Goal: Book appointment/travel/reservation

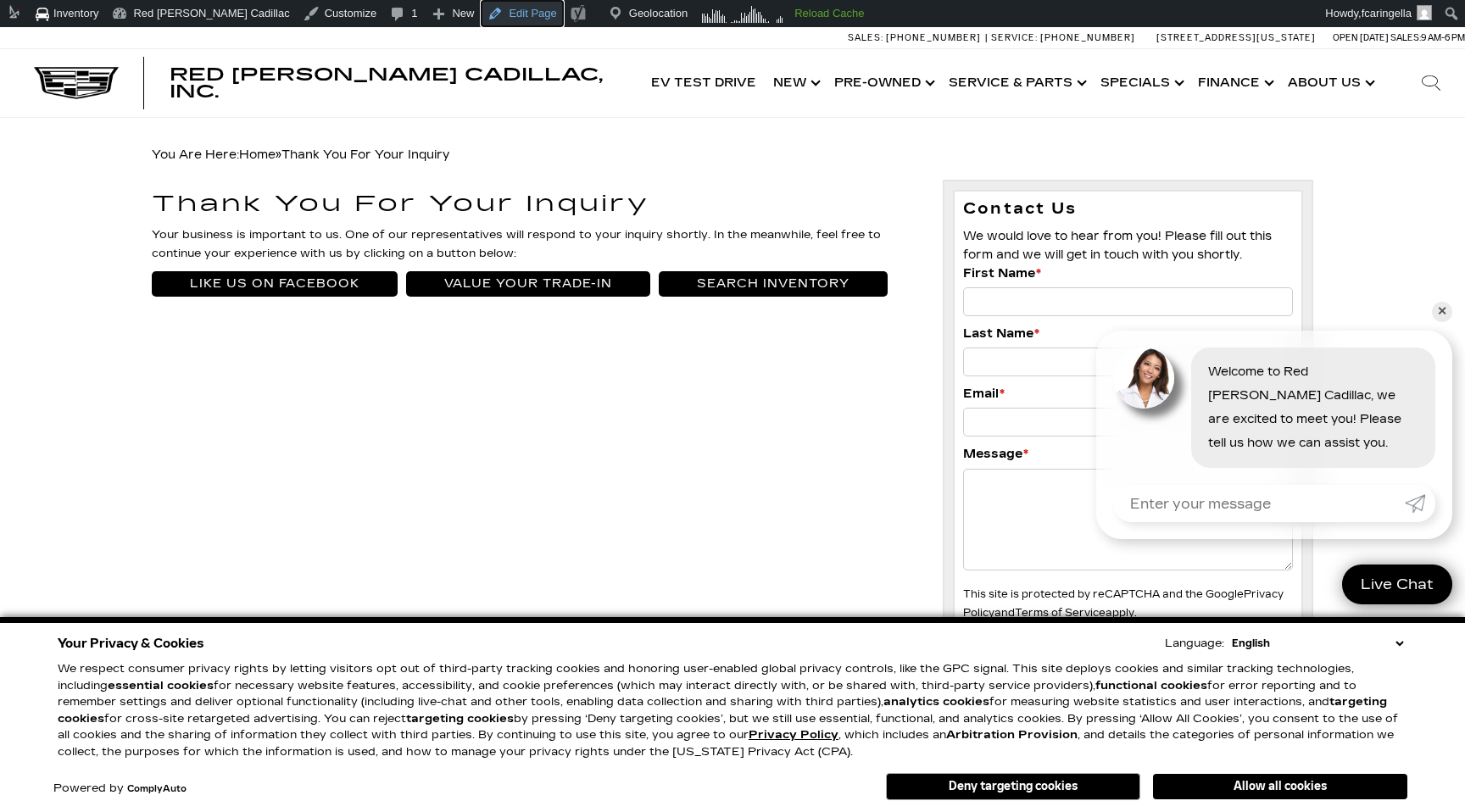
click at [481, 15] on link "Edit Page" at bounding box center [522, 14] width 82 height 27
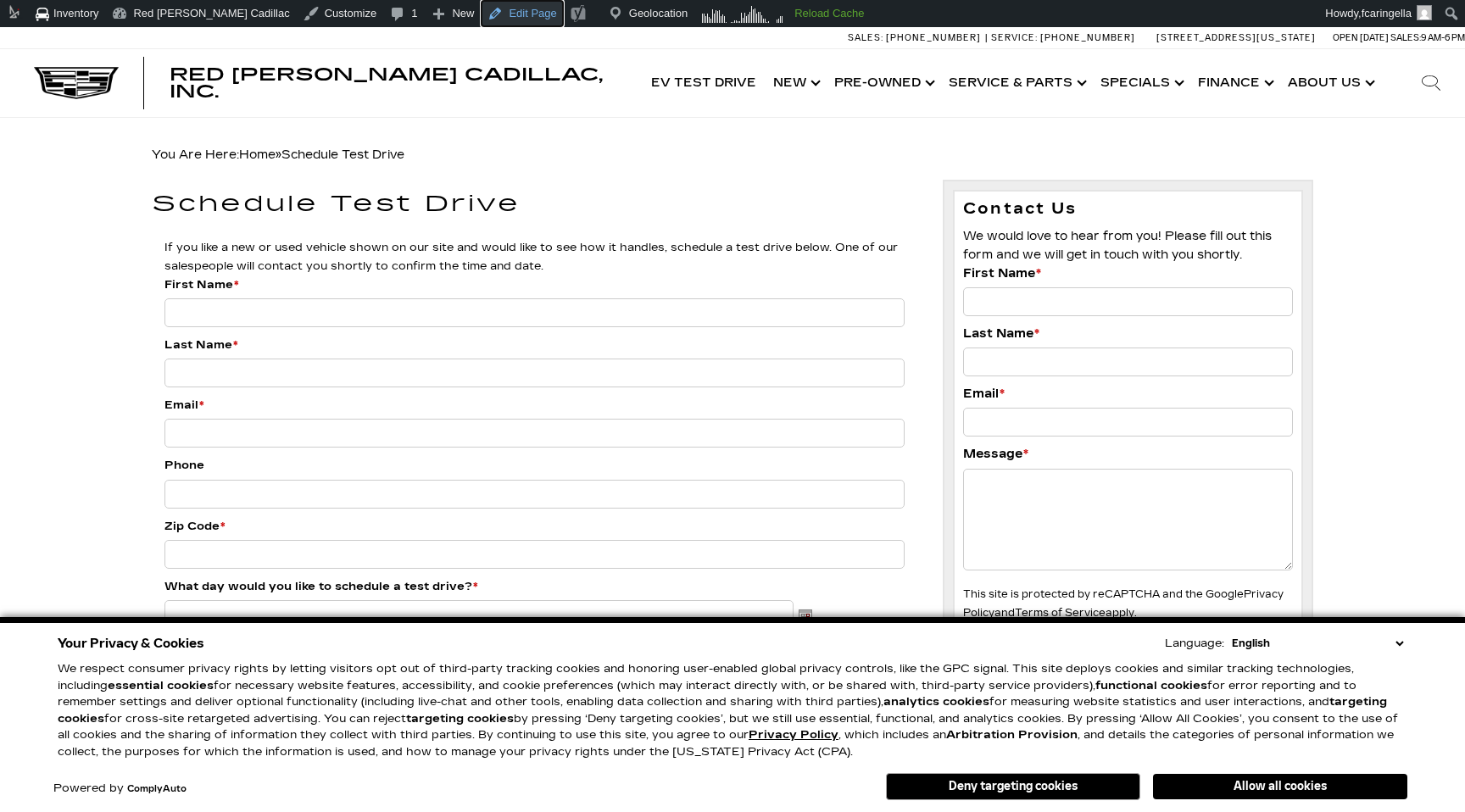
click at [491, 18] on link "Edit Page" at bounding box center [522, 14] width 82 height 27
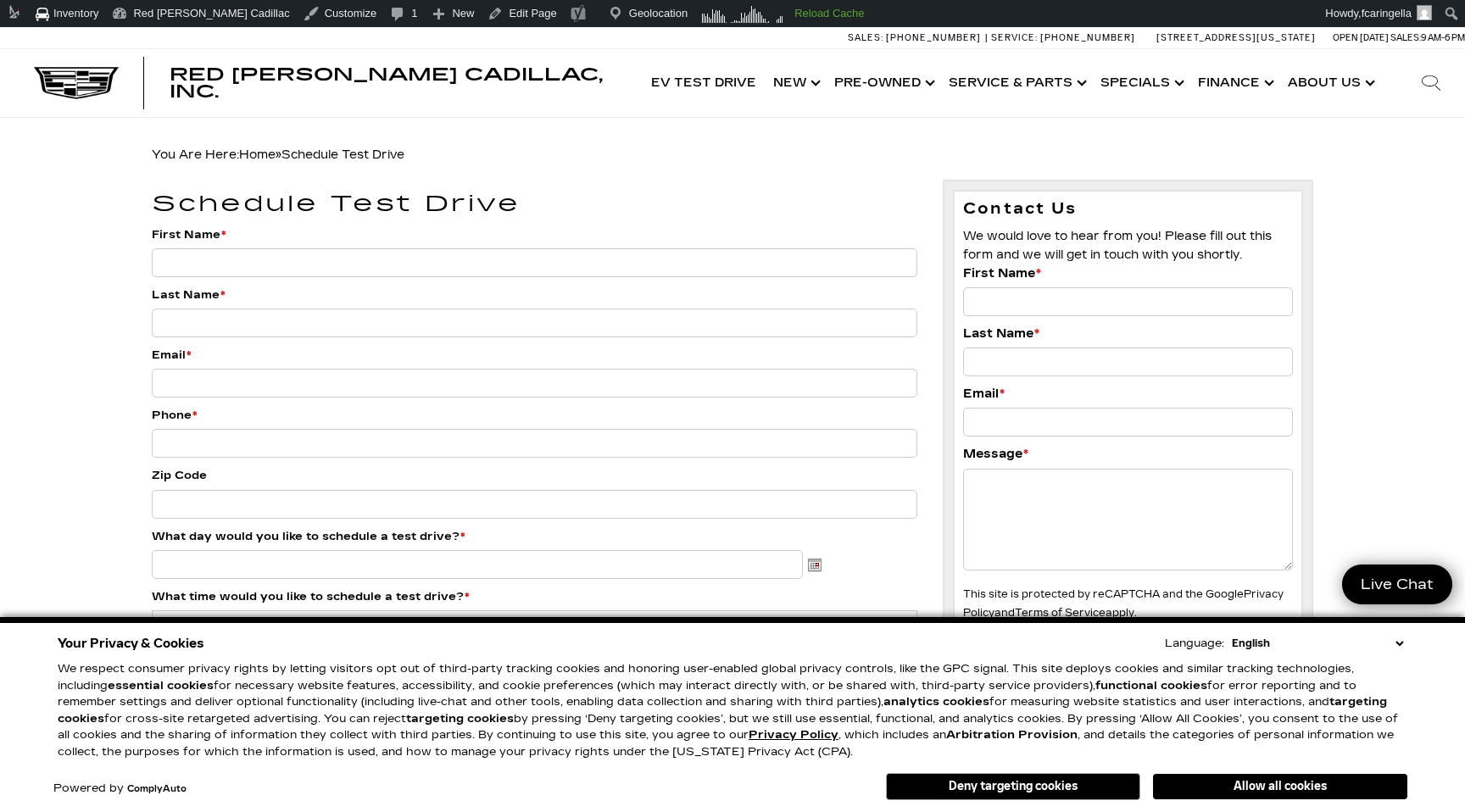
click at [269, 267] on input "First Name *" at bounding box center [535, 263] width 766 height 29
type input "Barry"
type input "Allen"
type input "Flash@dealerinspire.com"
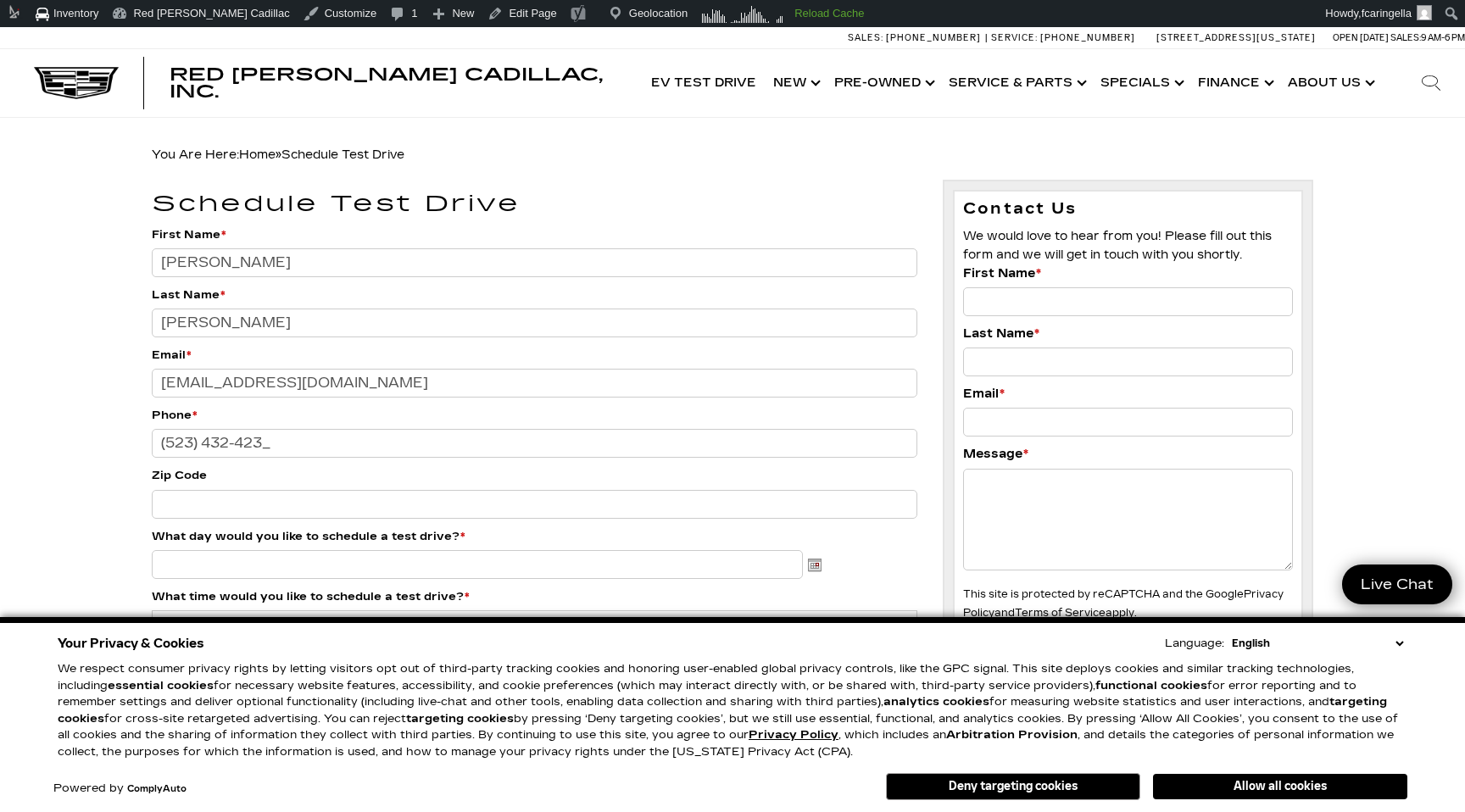
type input "(523) 432-4234"
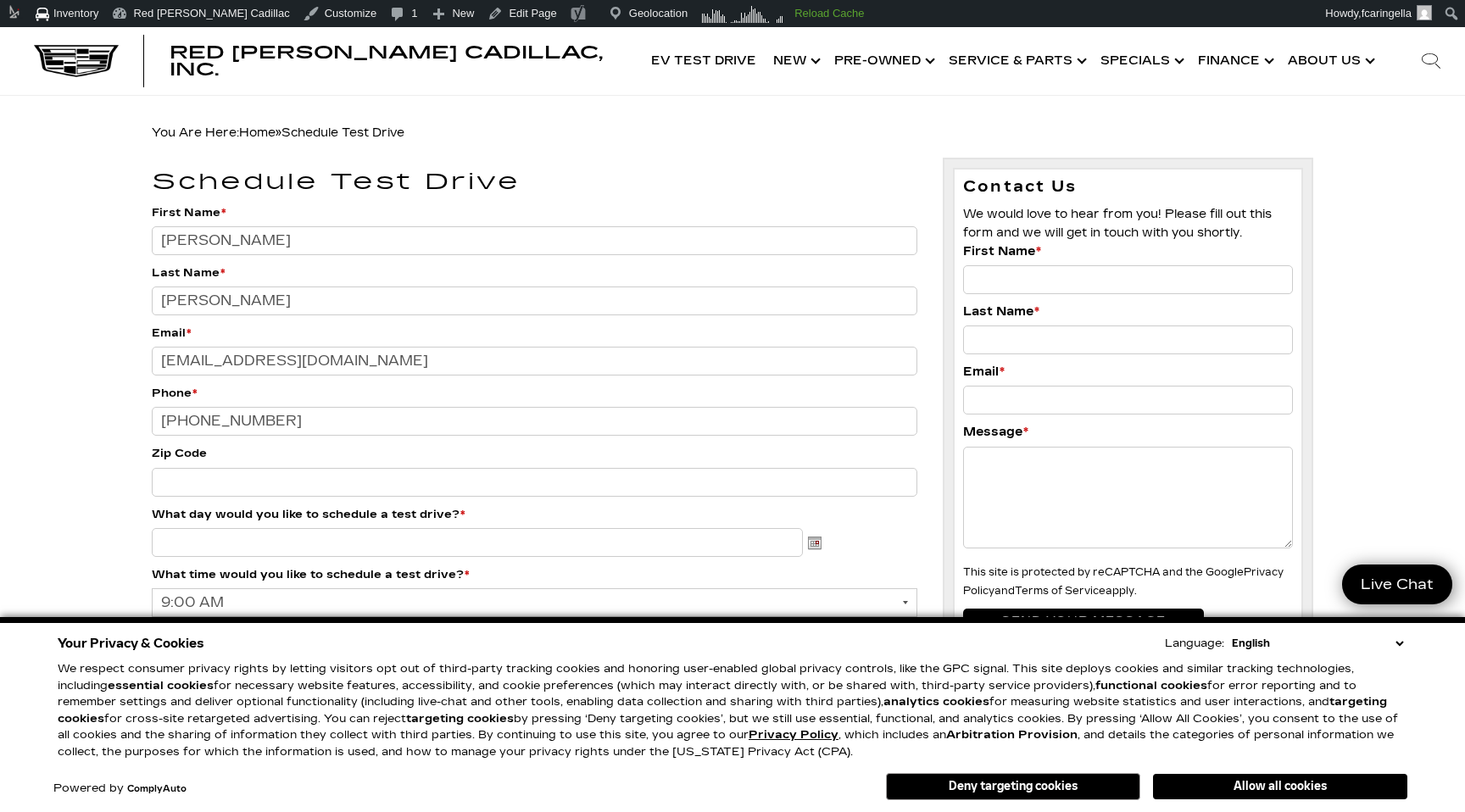
scroll to position [56, 0]
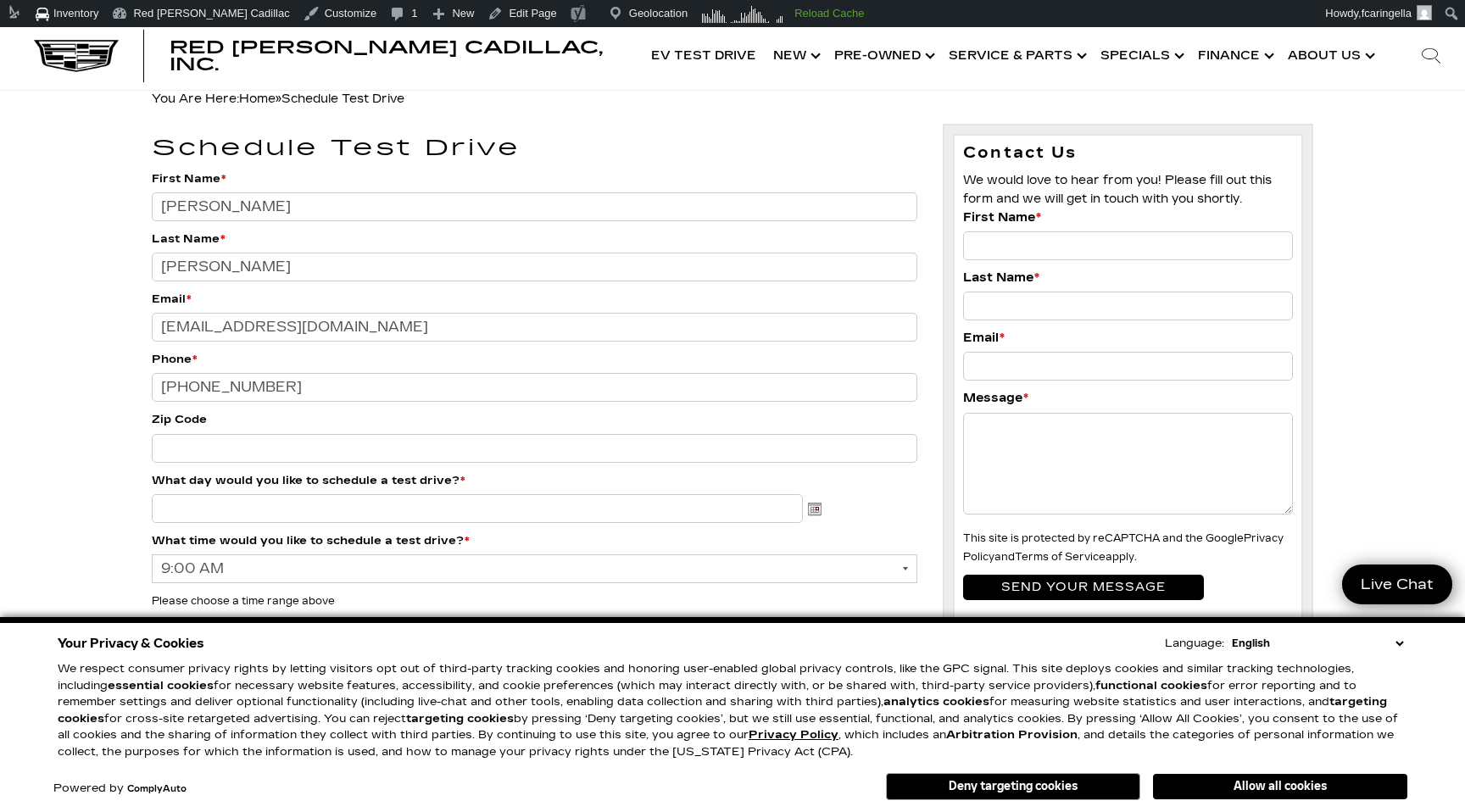
click at [307, 440] on input "Zip Code" at bounding box center [535, 449] width 766 height 29
click at [307, 445] on input "Zip Code" at bounding box center [535, 449] width 766 height 29
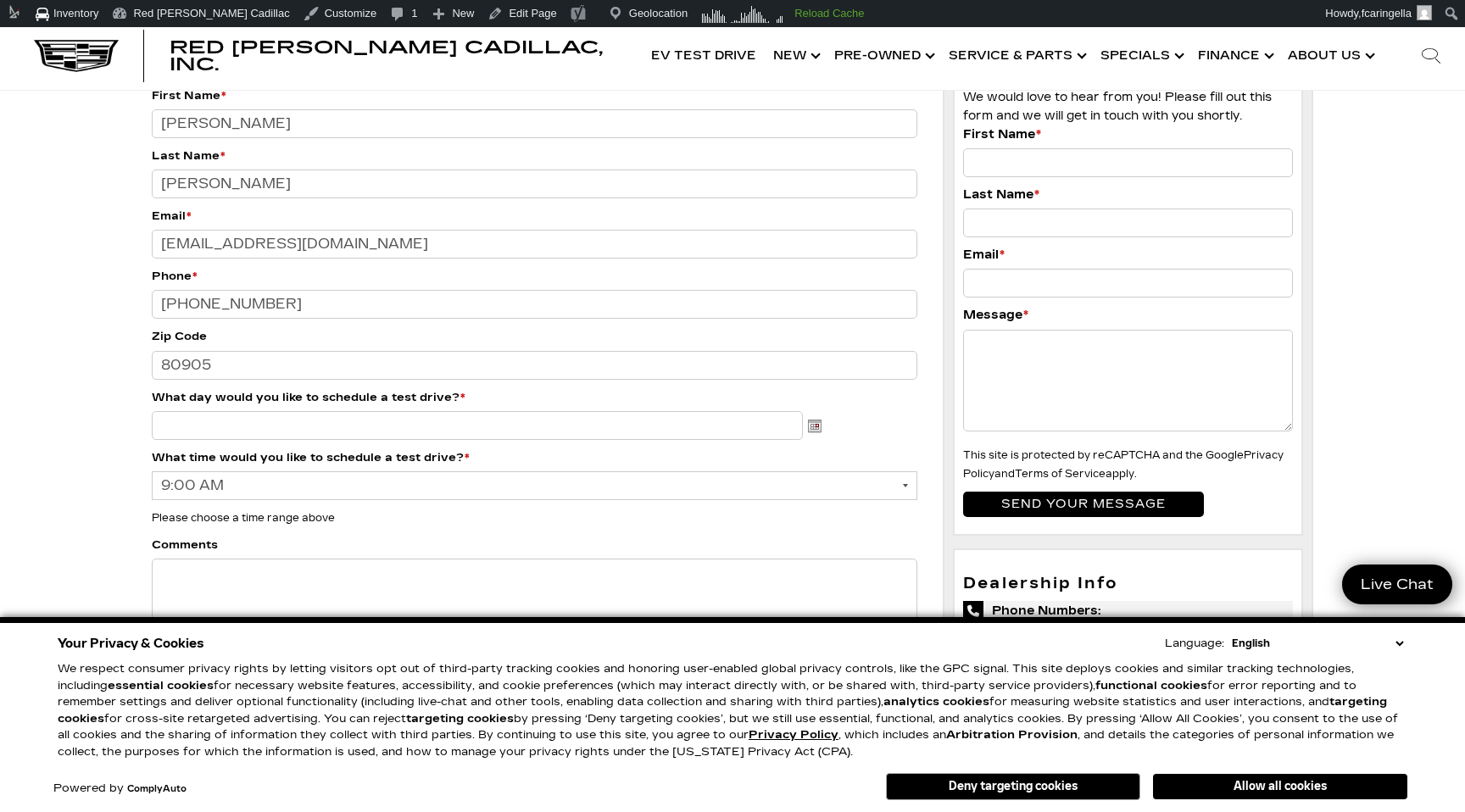
scroll to position [152, 0]
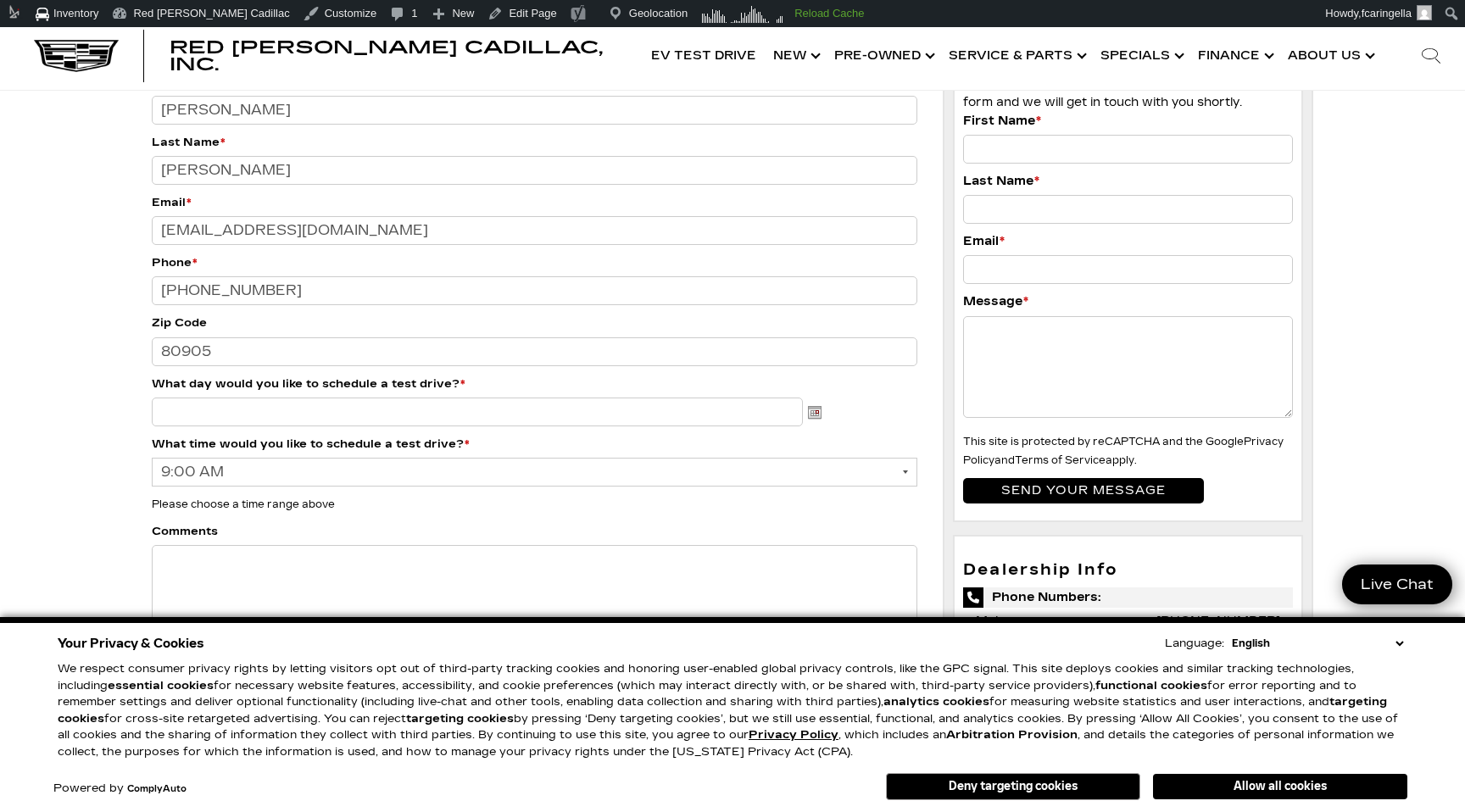
type input "80905"
click at [328, 414] on input "What day would you like to schedule a test drive? * MM/DD/YYYY" at bounding box center [478, 412] width 652 height 29
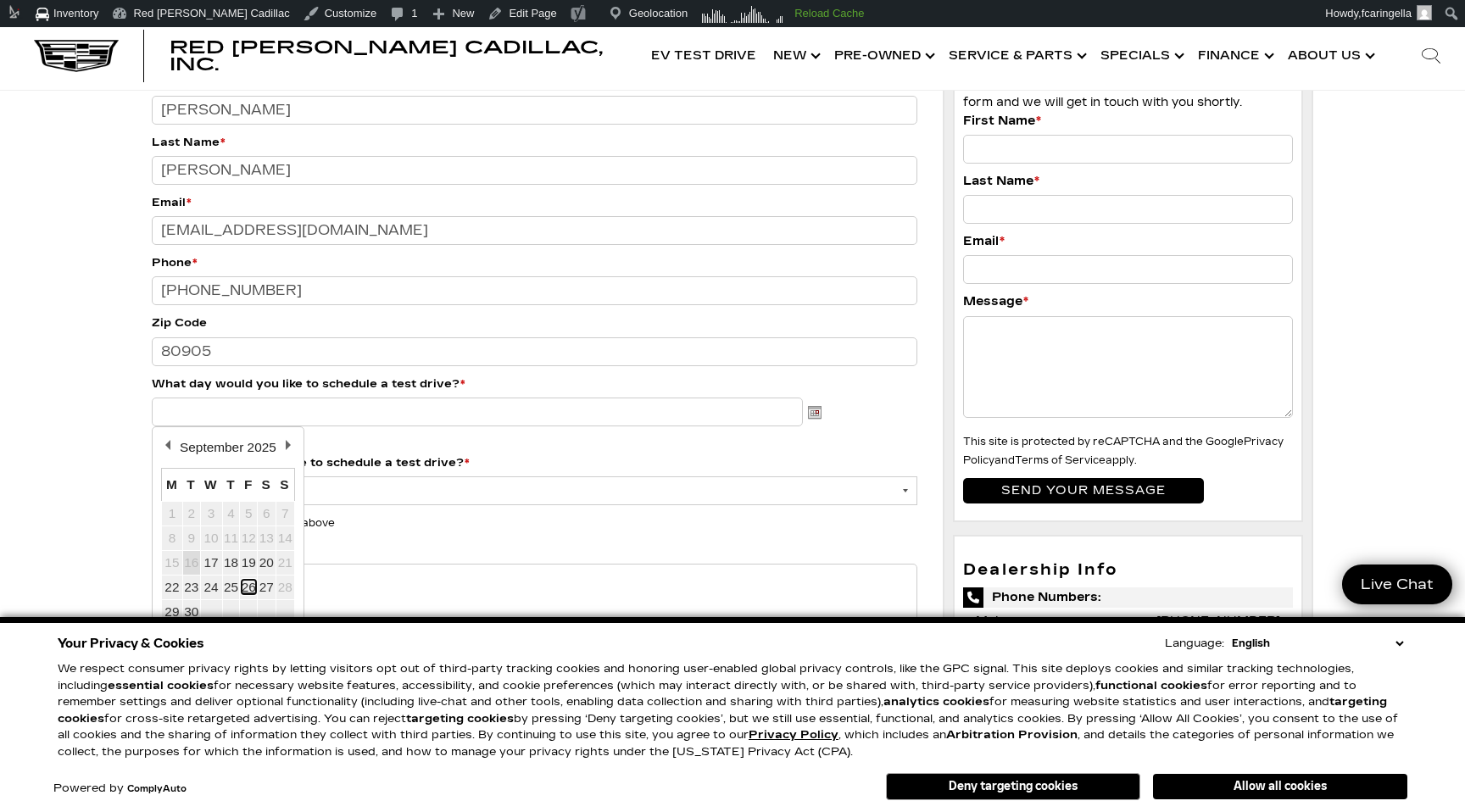
click at [253, 586] on link "26" at bounding box center [248, 586] width 15 height 15
type input "09/26/2025"
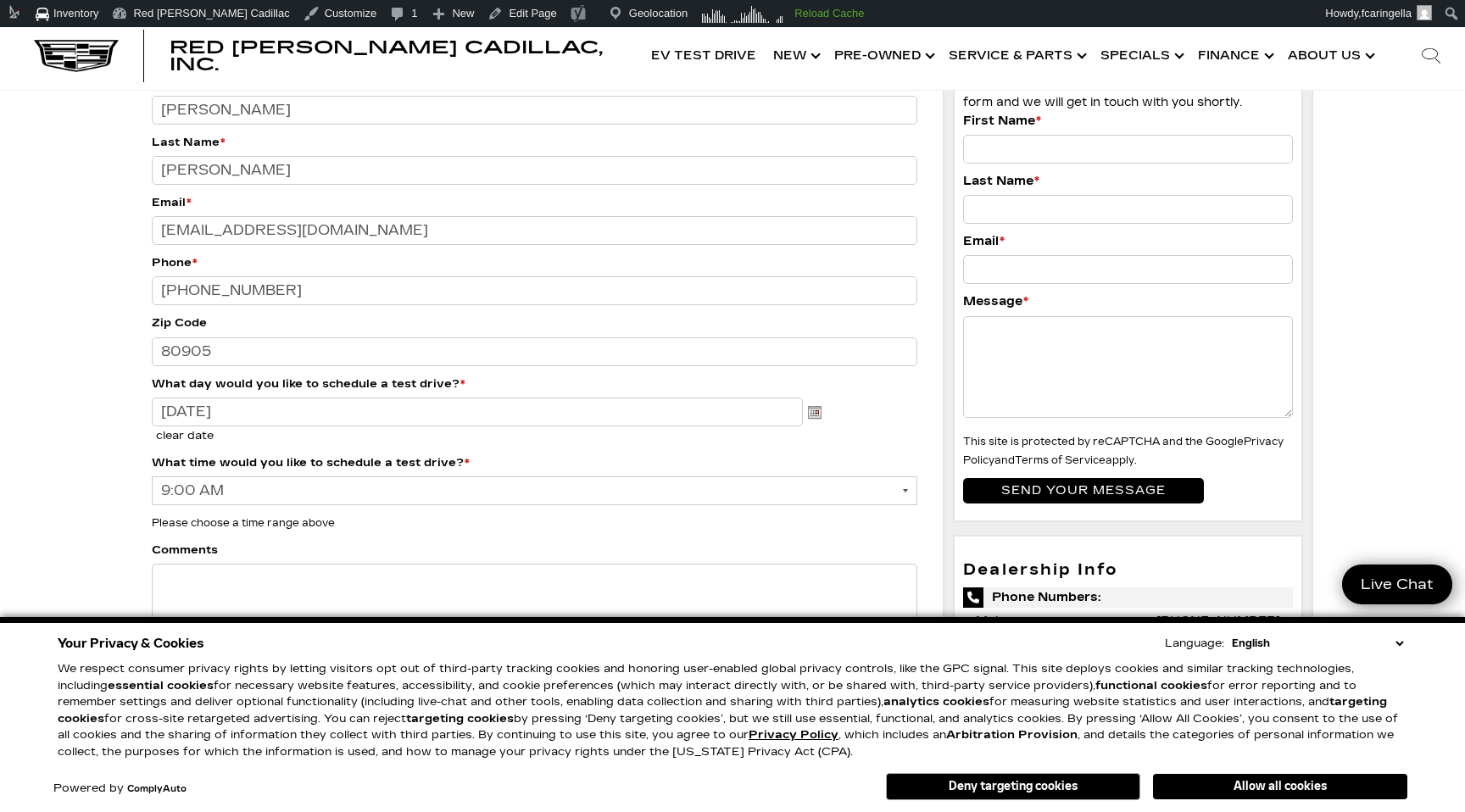
click at [295, 484] on select "9:00 AM 9:15 AM 9:30 AM 9:45 AM 10:00 AM 10:15 AM 10:30 AM 10:45 AM 11:00 AM 11…" at bounding box center [535, 490] width 766 height 29
select select "10:15 AM"
click at [152, 476] on select "9:00 AM 9:15 AM 9:30 AM 9:45 AM 10:00 AM 10:15 AM 10:30 AM 10:45 AM 11:00 AM 11…" at bounding box center [535, 490] width 766 height 29
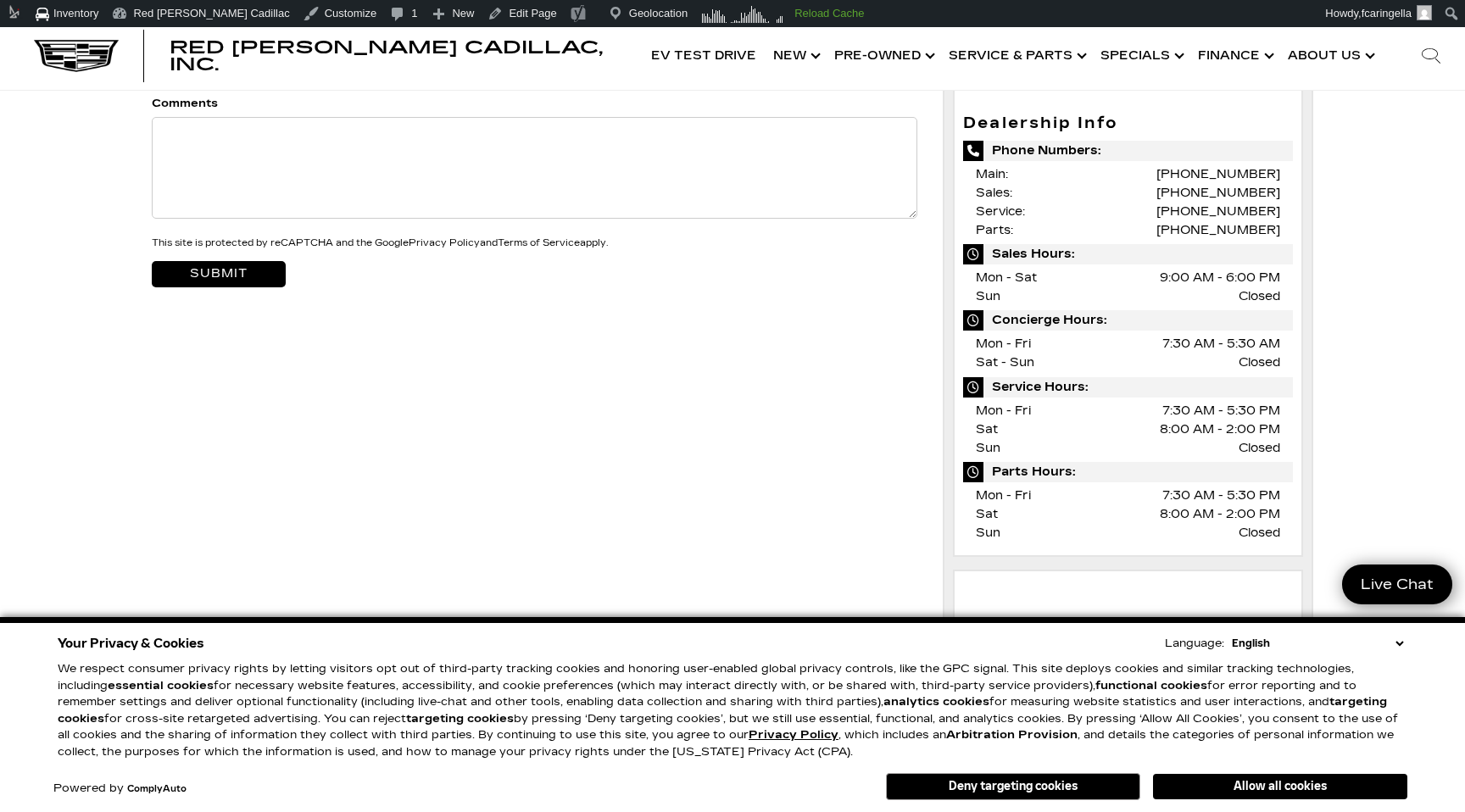
scroll to position [606, 0]
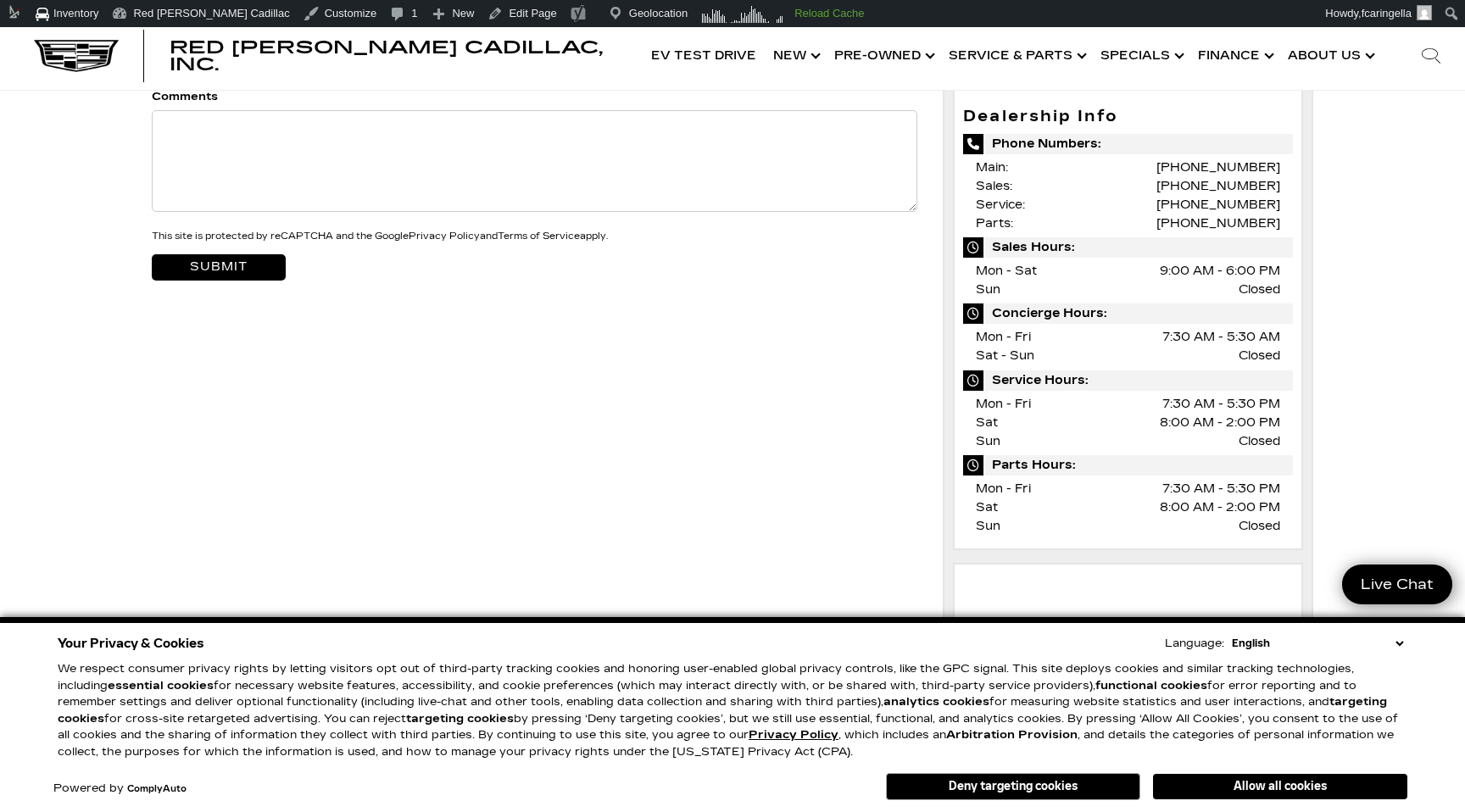
click at [300, 159] on textarea "Comments" at bounding box center [535, 161] width 766 height 102
type textarea "making sure this routes"
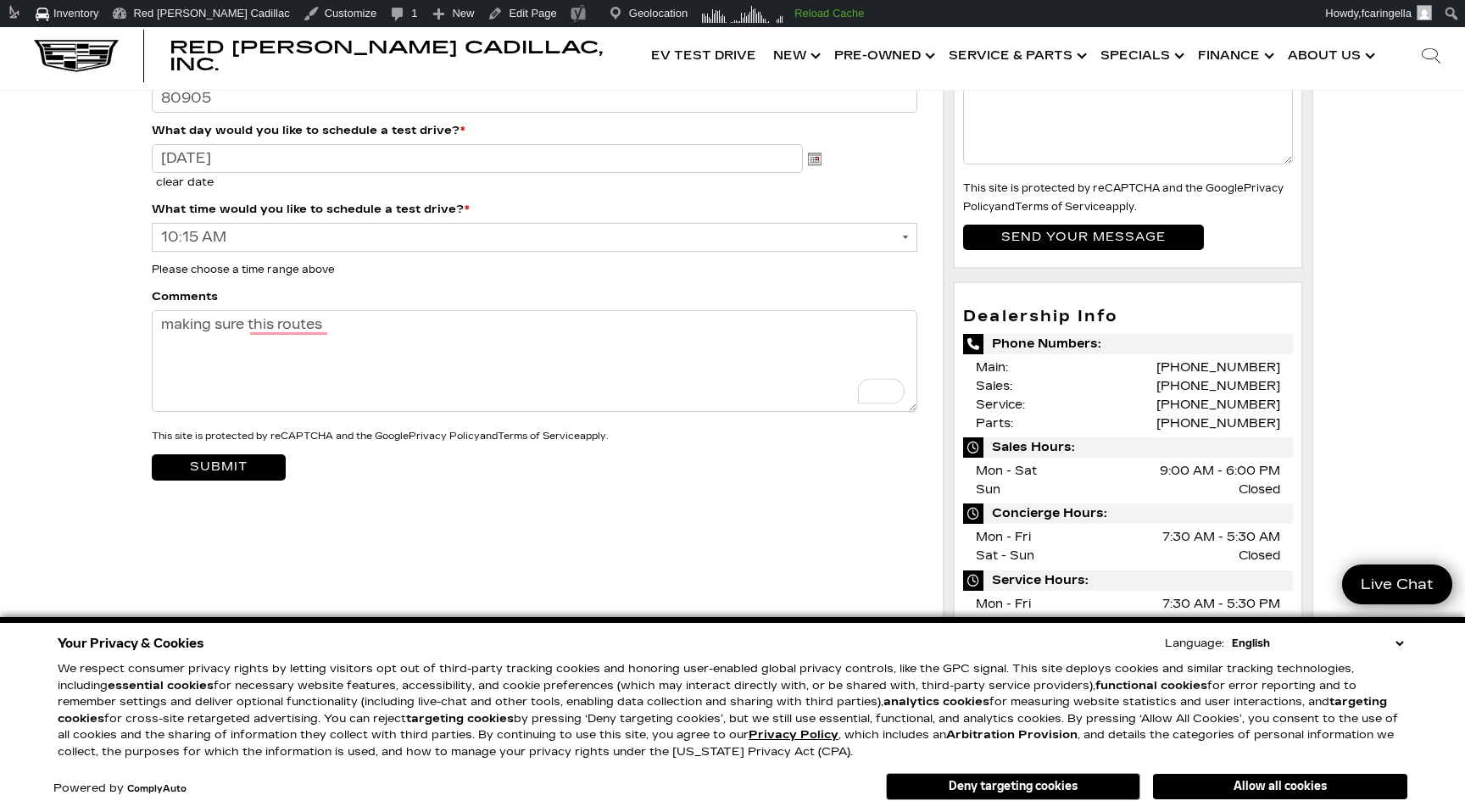
scroll to position [660, 0]
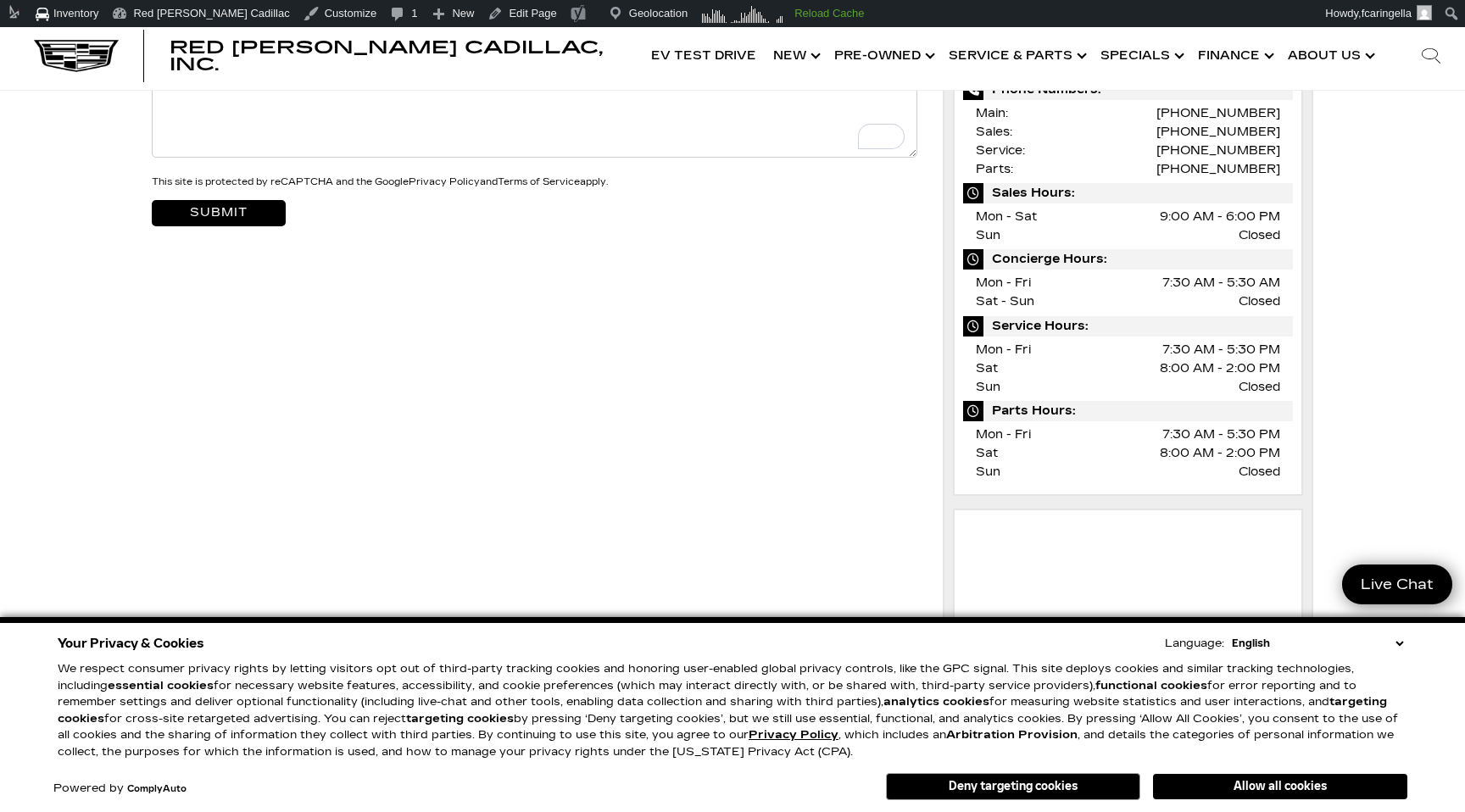
click at [239, 217] on input "Submit" at bounding box center [219, 212] width 134 height 25
